Goal: Task Accomplishment & Management: Complete application form

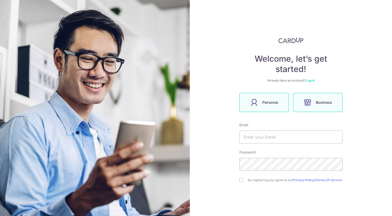
click at [282, 104] on label "Personal" at bounding box center [264, 102] width 50 height 19
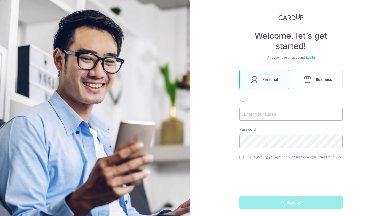
scroll to position [26, 0]
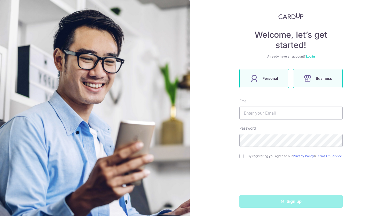
click at [310, 82] on label "Business" at bounding box center [318, 78] width 50 height 19
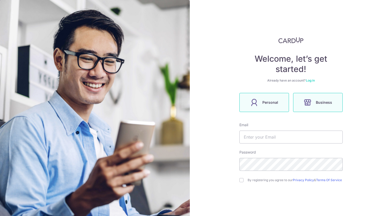
click at [282, 105] on label "Personal" at bounding box center [264, 102] width 50 height 19
